Goal: Use online tool/utility: Use online tool/utility

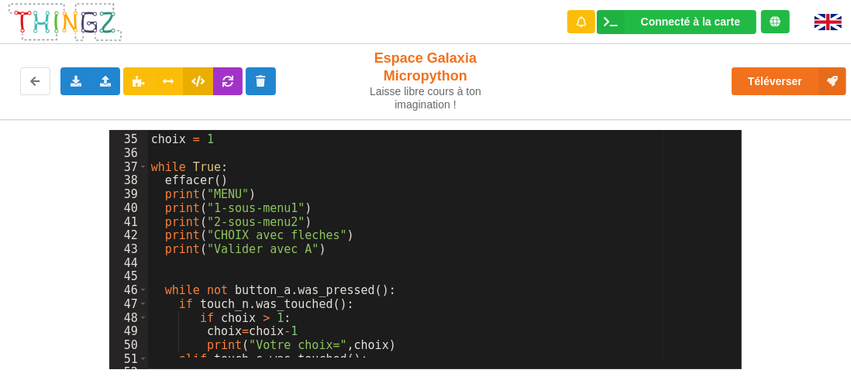
scroll to position [463, 0]
click at [81, 82] on icon at bounding box center [75, 80] width 13 height 9
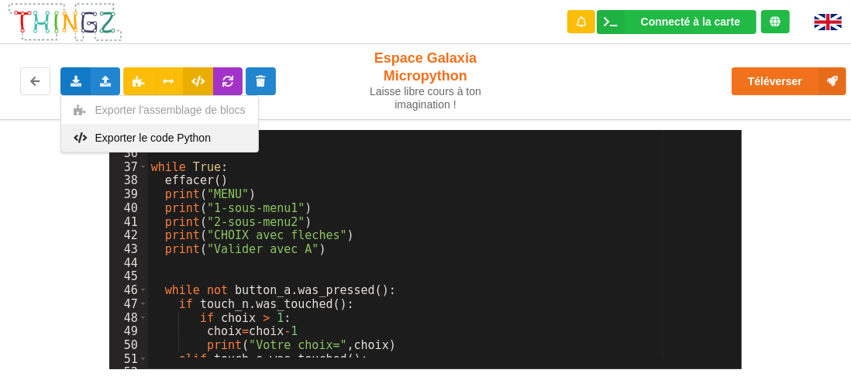
click at [138, 135] on span "Exporter le code Python" at bounding box center [152, 138] width 115 height 12
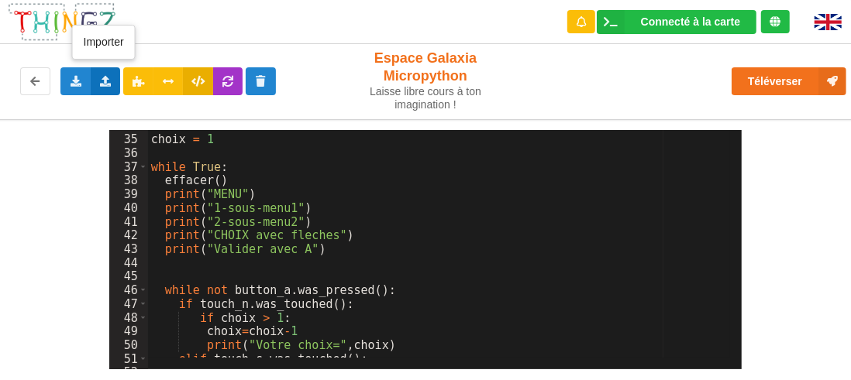
click at [103, 82] on icon at bounding box center [105, 80] width 13 height 9
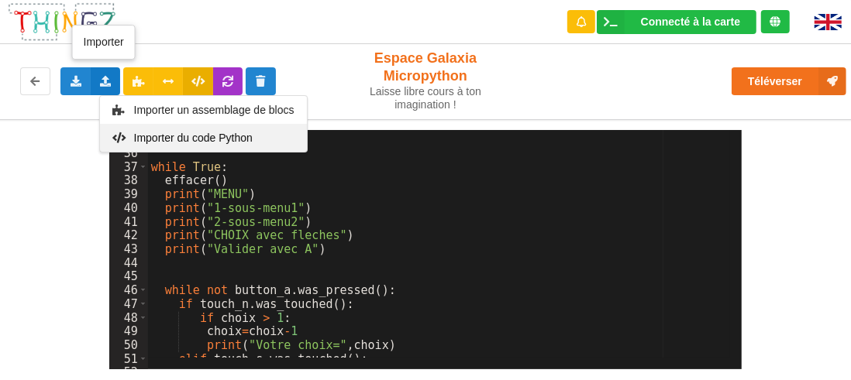
click at [183, 137] on span "Importer du code Python" at bounding box center [192, 138] width 119 height 12
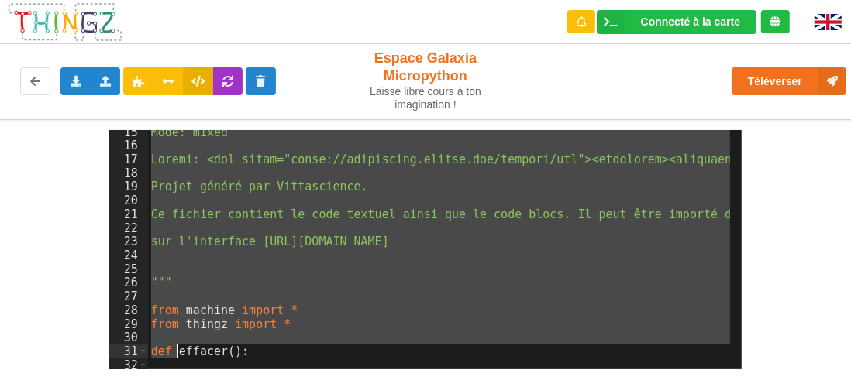
scroll to position [238, 0]
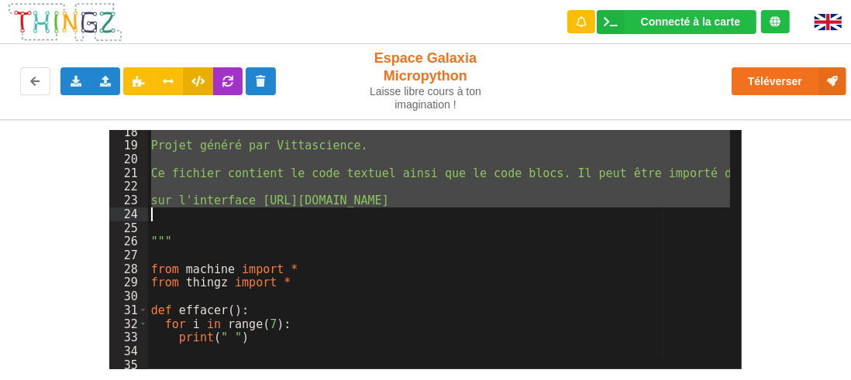
drag, startPoint x: 152, startPoint y: 160, endPoint x: 172, endPoint y: 214, distance: 57.8
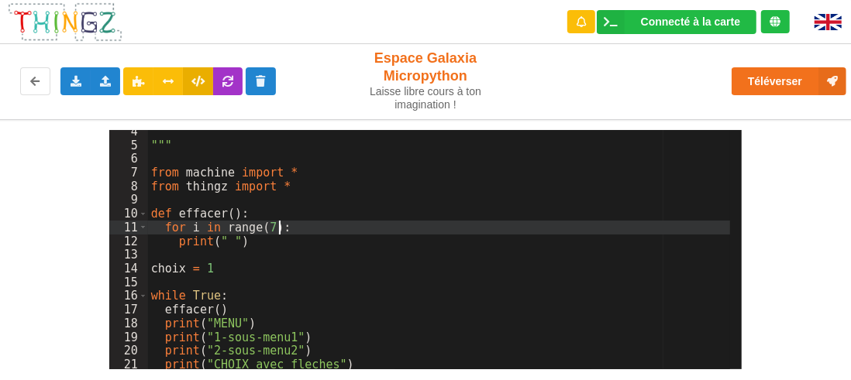
scroll to position [93, 0]
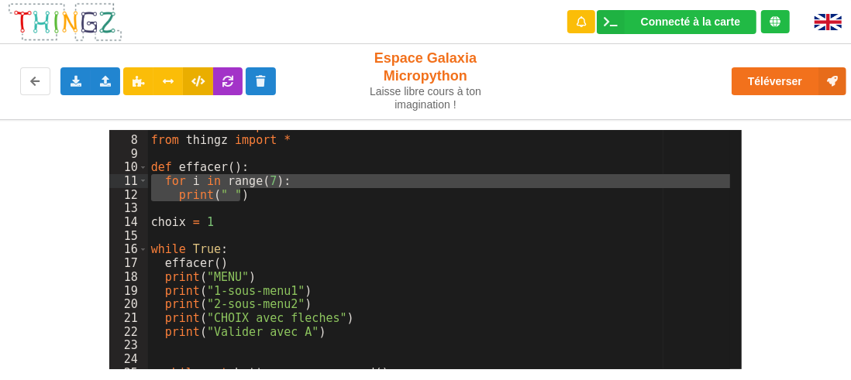
drag, startPoint x: 246, startPoint y: 198, endPoint x: 150, endPoint y: 182, distance: 96.5
click at [150, 182] on div "from machine import * from thingz import * def effacer ( ) : for i in range ( 7…" at bounding box center [439, 252] width 583 height 267
drag, startPoint x: 257, startPoint y: 196, endPoint x: 150, endPoint y: 184, distance: 107.6
click at [150, 184] on div "from machine import * from thingz import * def effacer ( ) : for i in range ( 7…" at bounding box center [439, 252] width 583 height 267
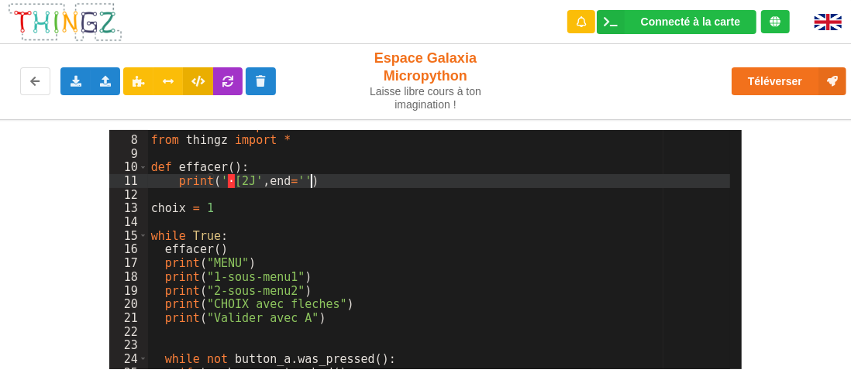
click at [176, 180] on div "from machine import * from thingz import * def effacer ( ) : print ( ' · [2J' ,…" at bounding box center [439, 252] width 583 height 267
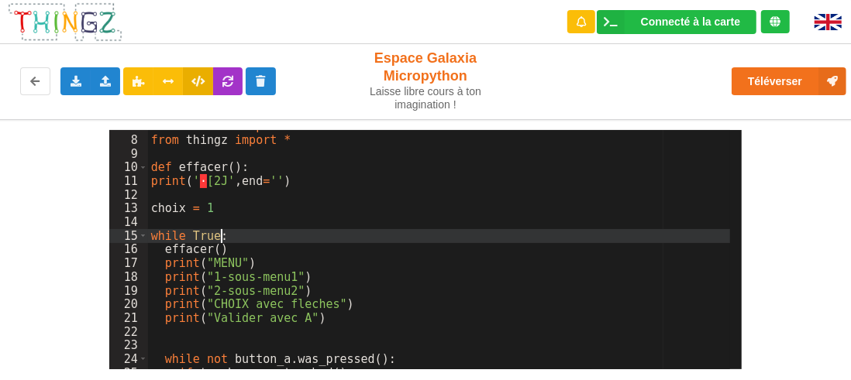
click at [380, 237] on div "from machine import * from thingz import * def effacer ( ) : print ( ' · [2J' ,…" at bounding box center [439, 252] width 583 height 267
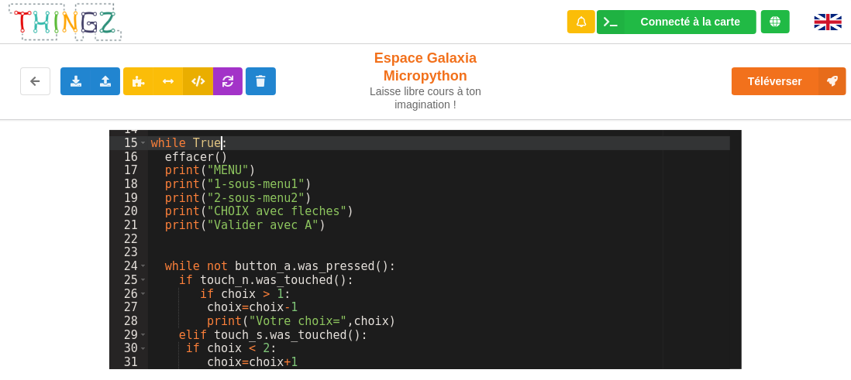
scroll to position [186, 0]
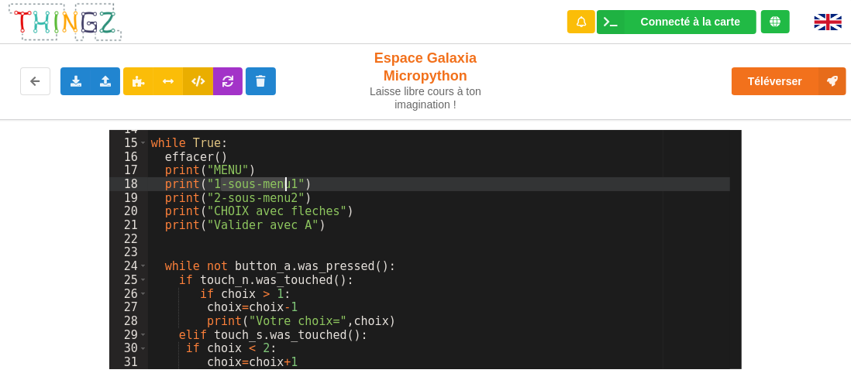
drag, startPoint x: 223, startPoint y: 183, endPoint x: 283, endPoint y: 182, distance: 59.7
click at [283, 182] on div "while True : effacer ( ) print ( "MENU" ) print ( "1-sous-menu1" ) print ( "2-s…" at bounding box center [439, 255] width 583 height 267
click at [254, 182] on div "while True : effacer ( ) print ( "MENU" ) print ( "1-sous-menu1" ) print ( "2-s…" at bounding box center [439, 249] width 583 height 239
drag, startPoint x: 220, startPoint y: 184, endPoint x: 284, endPoint y: 179, distance: 63.7
click at [284, 179] on div "while True : effacer ( ) print ( "MENU" ) print ( "1-sous-menu1" ) print ( "2-s…" at bounding box center [439, 255] width 583 height 267
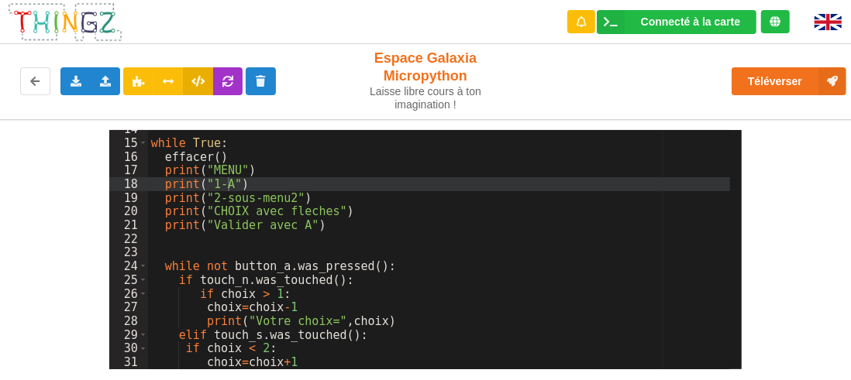
click at [229, 184] on div "while True : effacer ( ) print ( "MENU" ) print ( "1-A" ) print ( "2-sous-menu2…" at bounding box center [439, 255] width 583 height 267
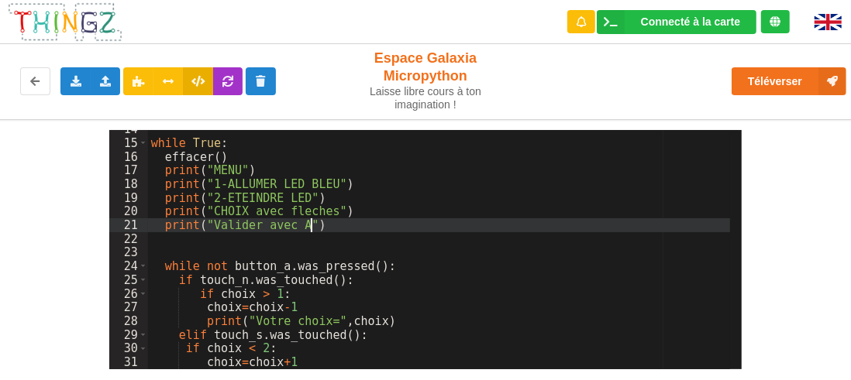
click at [378, 224] on div "while True : effacer ( ) print ( "MENU" ) print ( "1-ALLUMER LED BLEU" ) print …" at bounding box center [439, 255] width 583 height 267
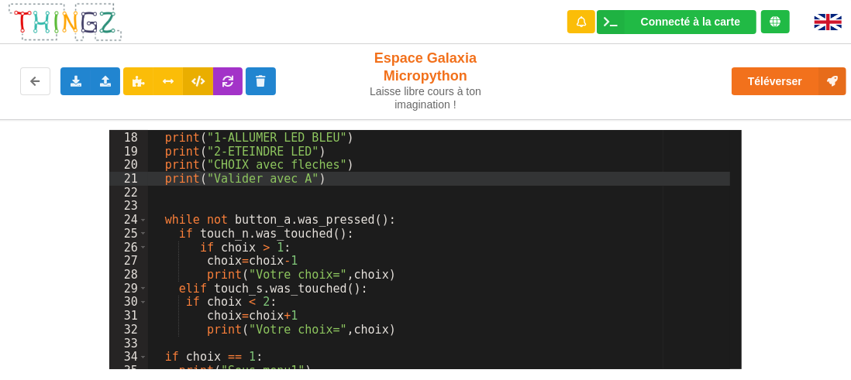
scroll to position [279, 0]
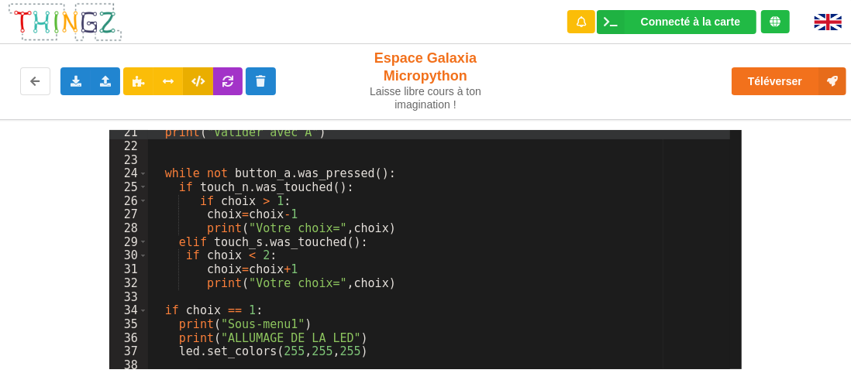
click at [410, 194] on div "print ( "Valider avec A" ) while not button_a . was_pressed ( ) : if touch_n . …" at bounding box center [439, 258] width 583 height 267
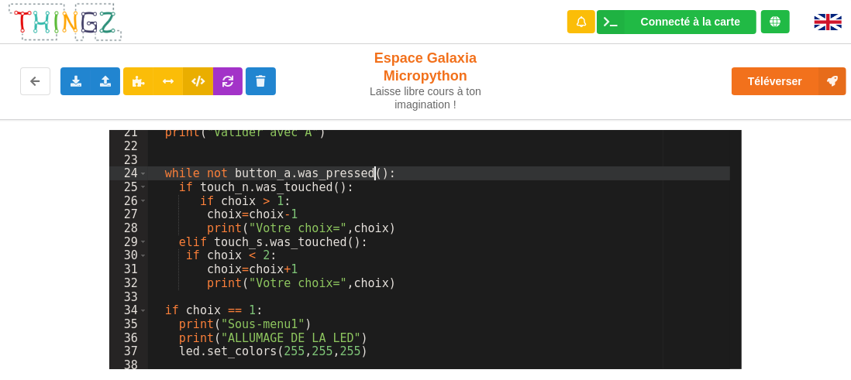
click at [412, 174] on div "print ( "Valider avec A" ) while not button_a . was_pressed ( ) : if touch_n . …" at bounding box center [439, 258] width 583 height 267
drag, startPoint x: 397, startPoint y: 173, endPoint x: 378, endPoint y: 175, distance: 18.7
click at [395, 173] on div "print ( "Valider avec A" ) while not button_a . was_pressed ( ) : if touch_n . …" at bounding box center [439, 258] width 583 height 267
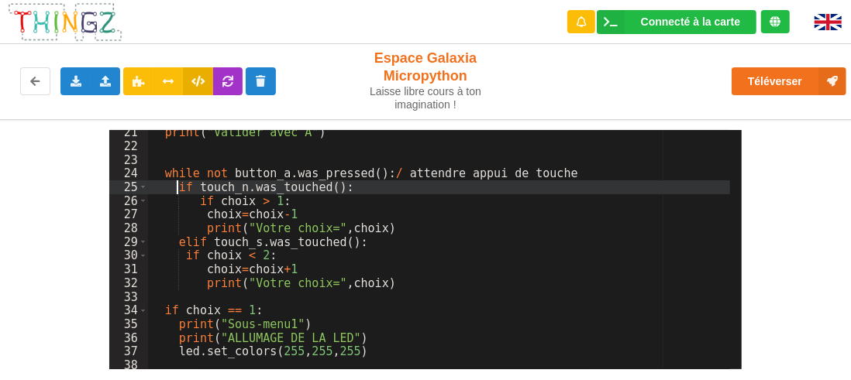
click at [407, 191] on div "print ( "Valider avec A" ) while not button_a . was_pressed ( ) : / attendre ap…" at bounding box center [439, 258] width 583 height 267
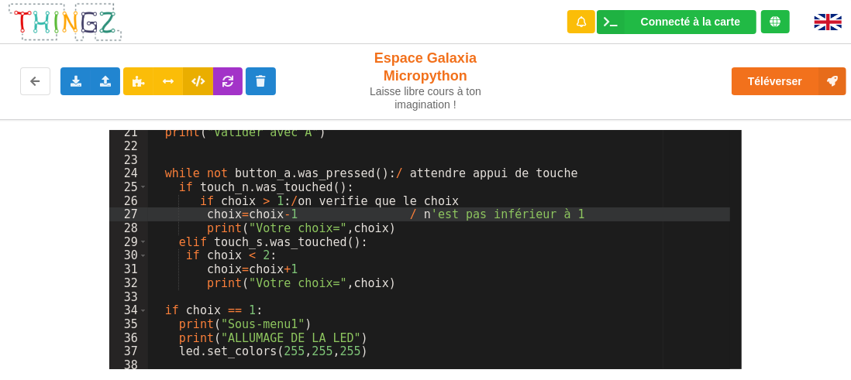
click at [527, 258] on div "print ( "Valider avec A" ) while not button_a . was_pressed ( ) : / attendre ap…" at bounding box center [439, 258] width 583 height 267
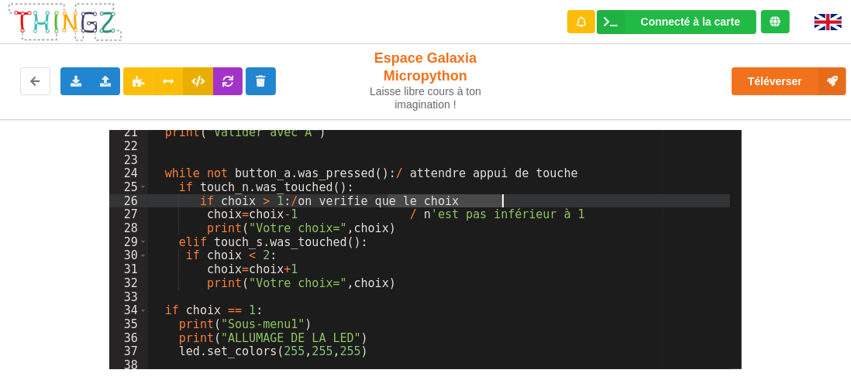
drag, startPoint x: 390, startPoint y: 200, endPoint x: 505, endPoint y: 204, distance: 114.7
click at [505, 204] on div "print ( "Valider avec A" ) while not button_a . was_pressed ( ) : / attendre ap…" at bounding box center [439, 258] width 583 height 267
click at [507, 228] on div "print ( "Valider avec A" ) while not button_a . was_pressed ( ) : / attendre ap…" at bounding box center [439, 258] width 583 height 267
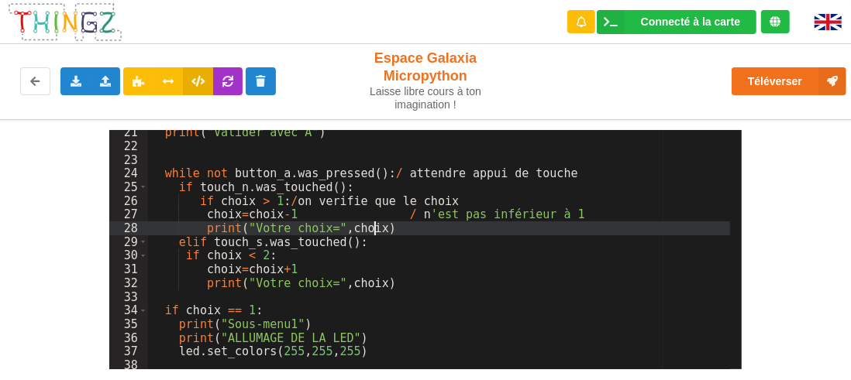
click at [389, 187] on div "print ( "Valider avec A" ) while not button_a . was_pressed ( ) : / attendre ap…" at bounding box center [439, 258] width 583 height 267
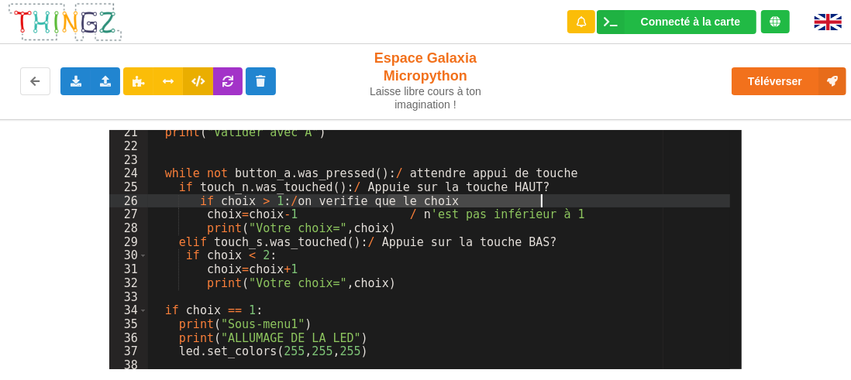
drag, startPoint x: 385, startPoint y: 199, endPoint x: 539, endPoint y: 199, distance: 154.2
click at [539, 199] on div "print ( "Valider avec A" ) while not button_a . was_pressed ( ) : / attendre ap…" at bounding box center [439, 258] width 583 height 267
click at [401, 253] on div "print ( "Valider avec A" ) while not button_a . was_pressed ( ) : / attendre ap…" at bounding box center [439, 258] width 583 height 267
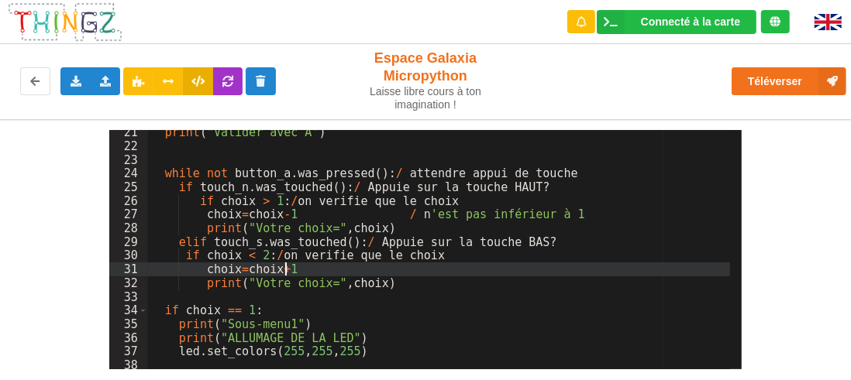
click at [389, 275] on div "print ( "Valider avec A" ) while not button_a . was_pressed ( ) : / attendre ap…" at bounding box center [439, 258] width 583 height 267
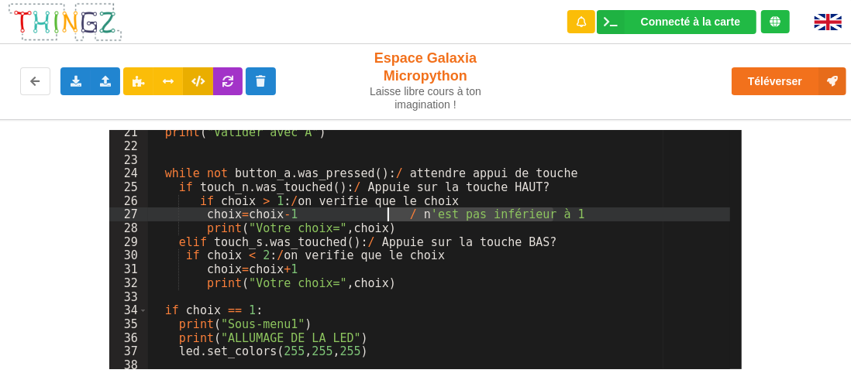
drag, startPoint x: 552, startPoint y: 213, endPoint x: 387, endPoint y: 215, distance: 165.0
click at [387, 215] on div "print ( "Valider avec A" ) while not button_a . was_pressed ( ) : / attendre ap…" at bounding box center [439, 258] width 583 height 267
click at [399, 270] on div "print ( "Valider avec A" ) while not button_a . was_pressed ( ) : / attendre ap…" at bounding box center [439, 258] width 583 height 267
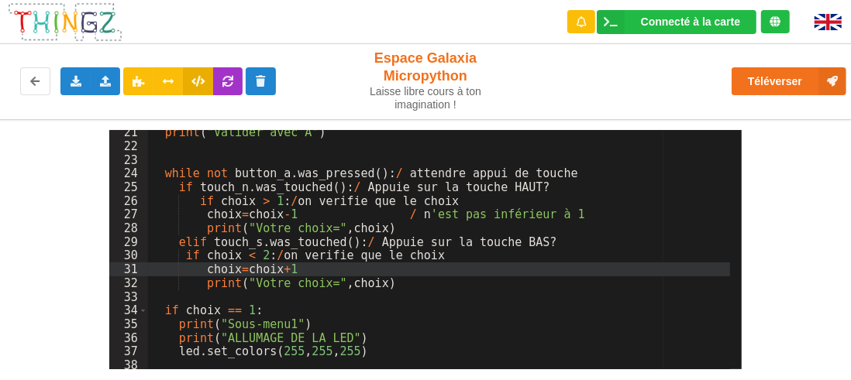
paste textarea
click at [378, 268] on div "print ( "Valider avec A" ) while not button_a . was_pressed ( ) : / attendre ap…" at bounding box center [439, 258] width 583 height 267
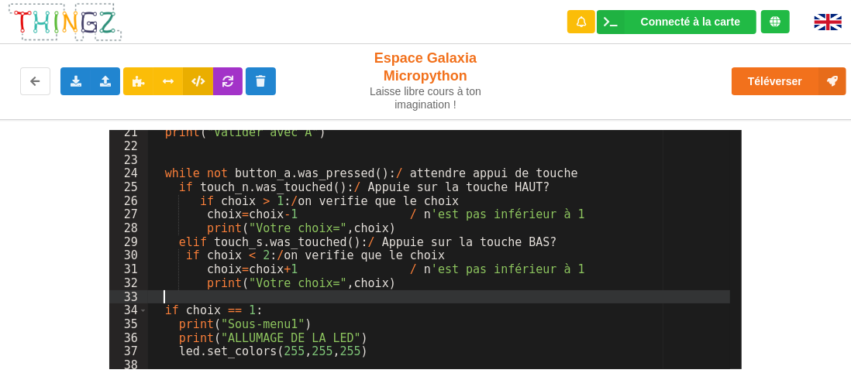
click at [421, 292] on div "print ( "Valider avec A" ) while not button_a . was_pressed ( ) : / attendre ap…" at bounding box center [439, 258] width 583 height 267
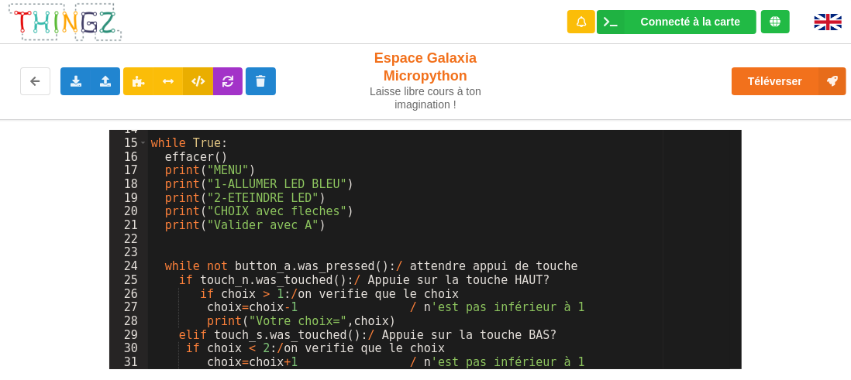
scroll to position [232, 0]
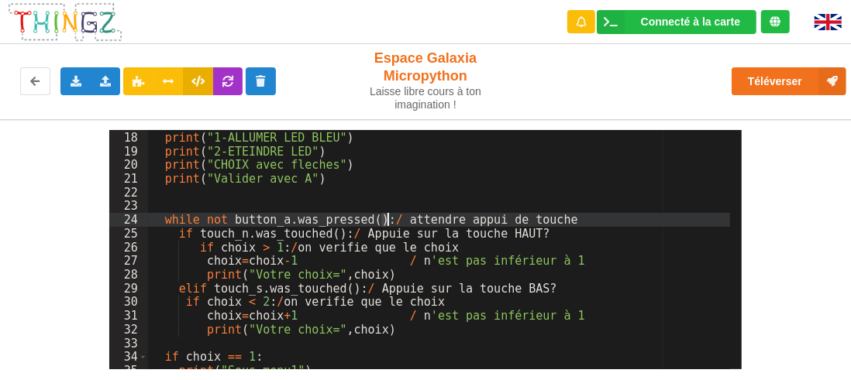
drag, startPoint x: 380, startPoint y: 224, endPoint x: 388, endPoint y: 222, distance: 8.1
click at [388, 222] on div "print ( "MENU" ) print ( "1-ALLUMER LED BLEU" ) print ( "2-ETEINDRE LED" ) prin…" at bounding box center [439, 250] width 583 height 267
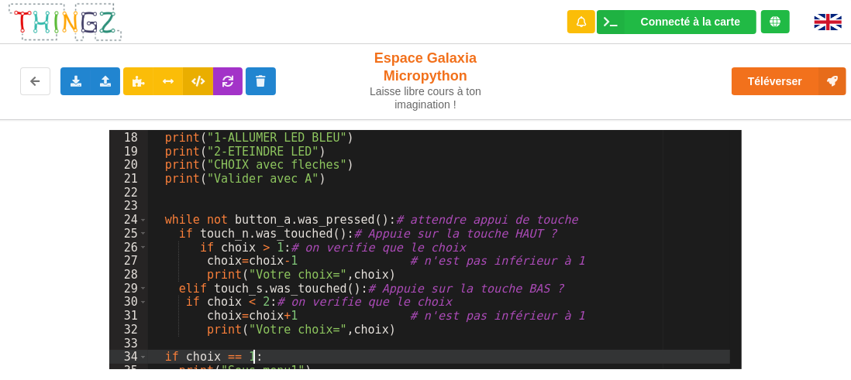
scroll to position [279, 0]
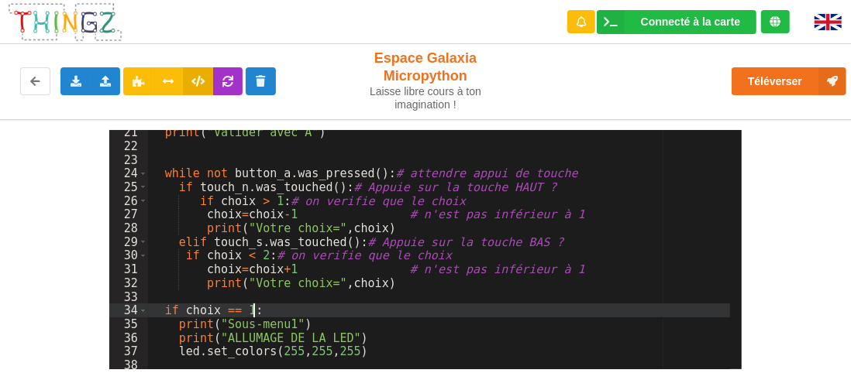
click at [561, 172] on div "print ( "Valider avec A" ) while not button_a . was_pressed ( ) : # attendre ap…" at bounding box center [439, 258] width 583 height 267
